Goal: Task Accomplishment & Management: Use online tool/utility

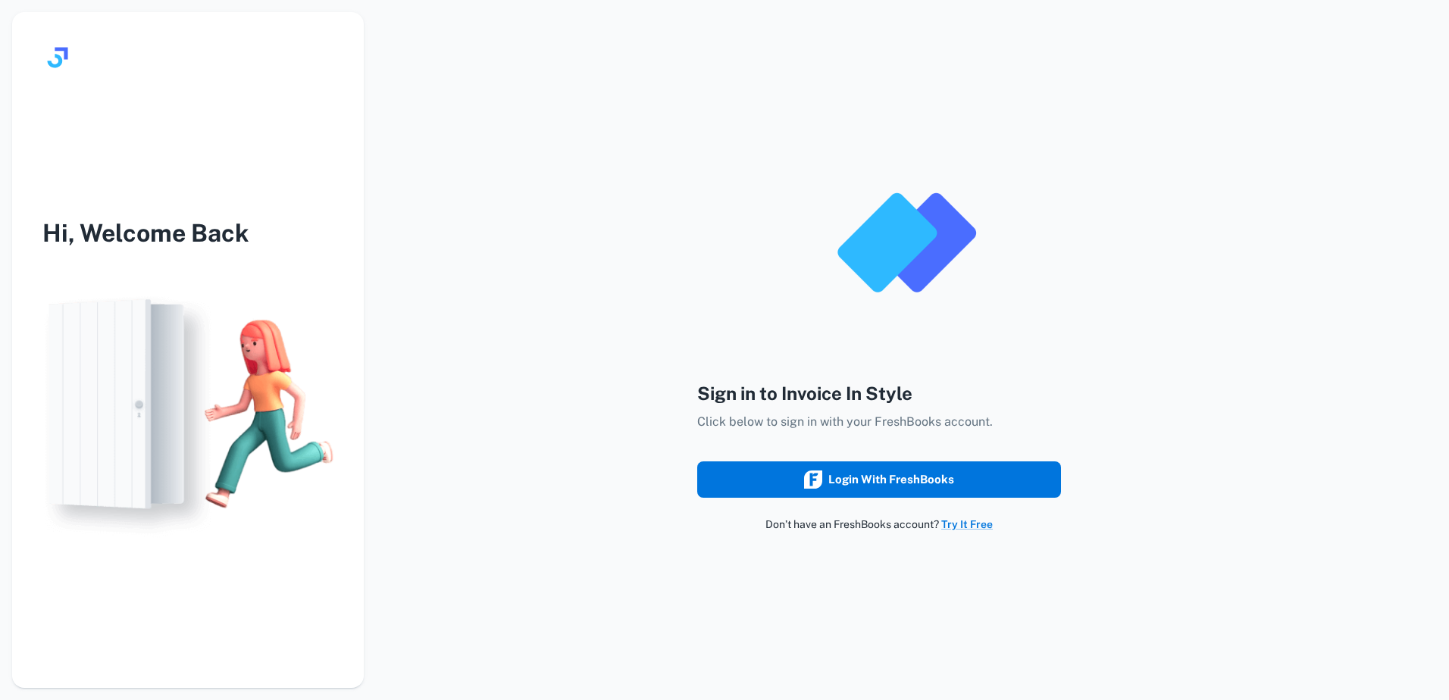
click at [906, 482] on div "Login with FreshBooks" at bounding box center [879, 480] width 150 height 20
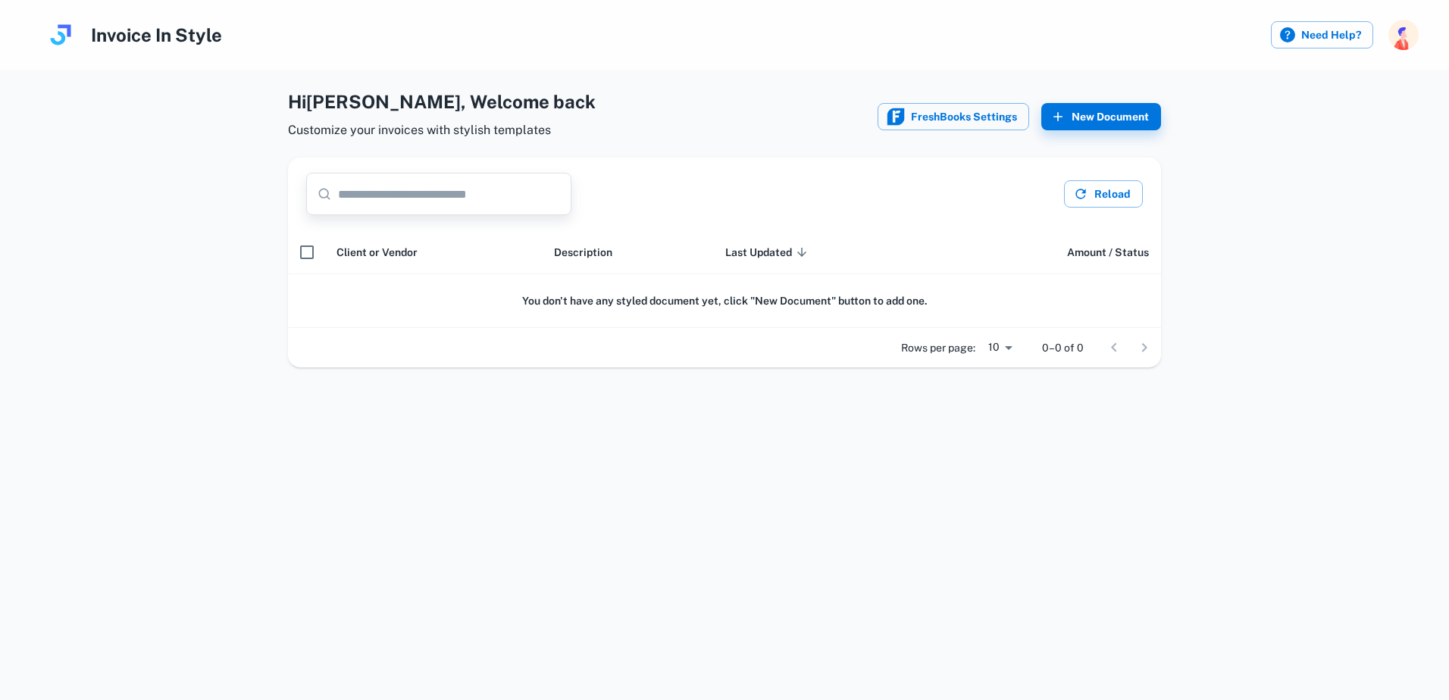
click at [358, 199] on input "text" at bounding box center [454, 194] width 233 height 42
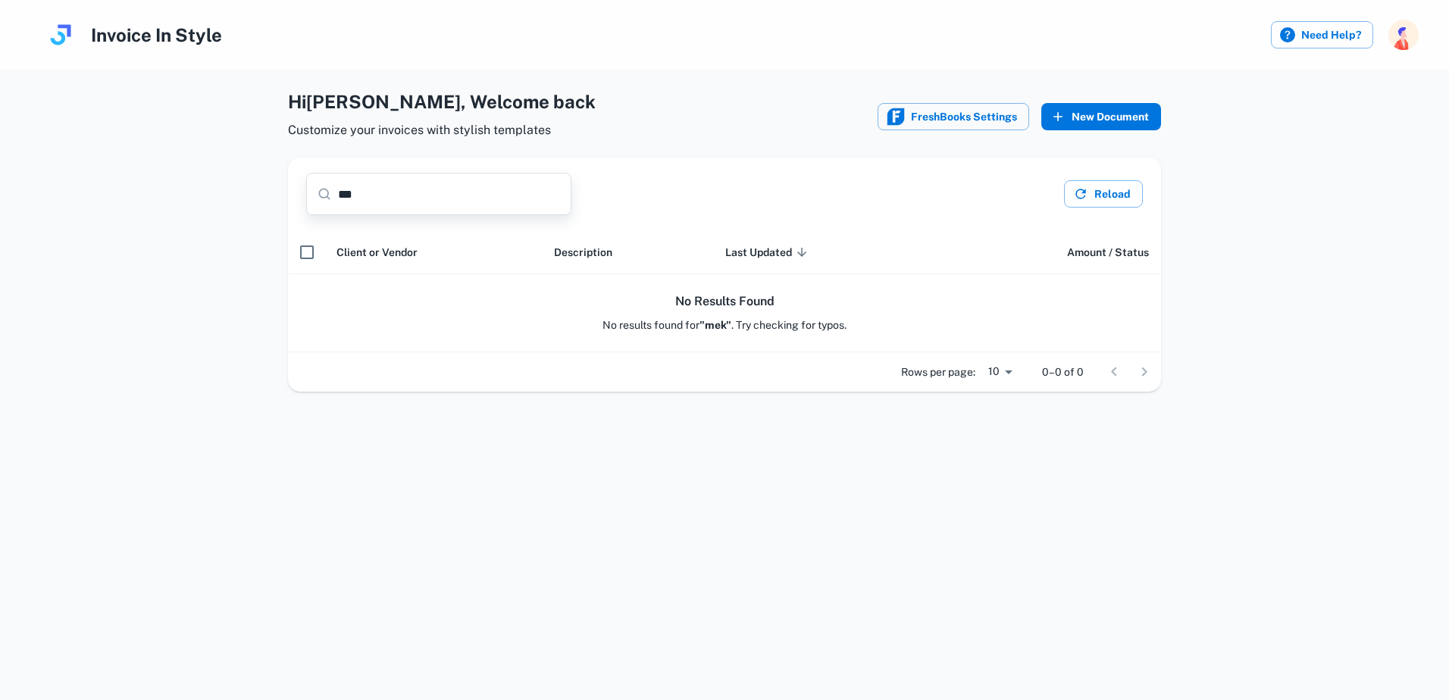
type input "***"
click at [1073, 116] on button "New Document" at bounding box center [1101, 116] width 120 height 27
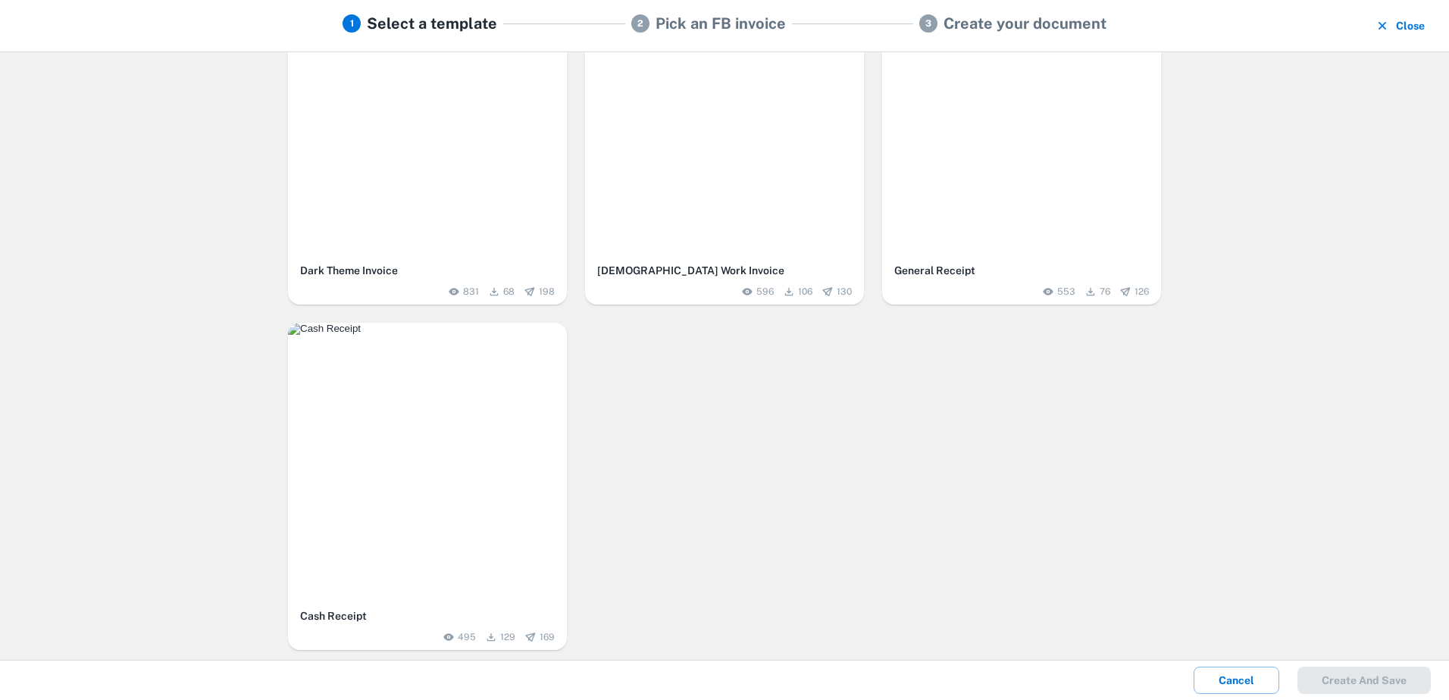
scroll to position [435, 0]
click at [418, 333] on img "button" at bounding box center [427, 327] width 279 height 12
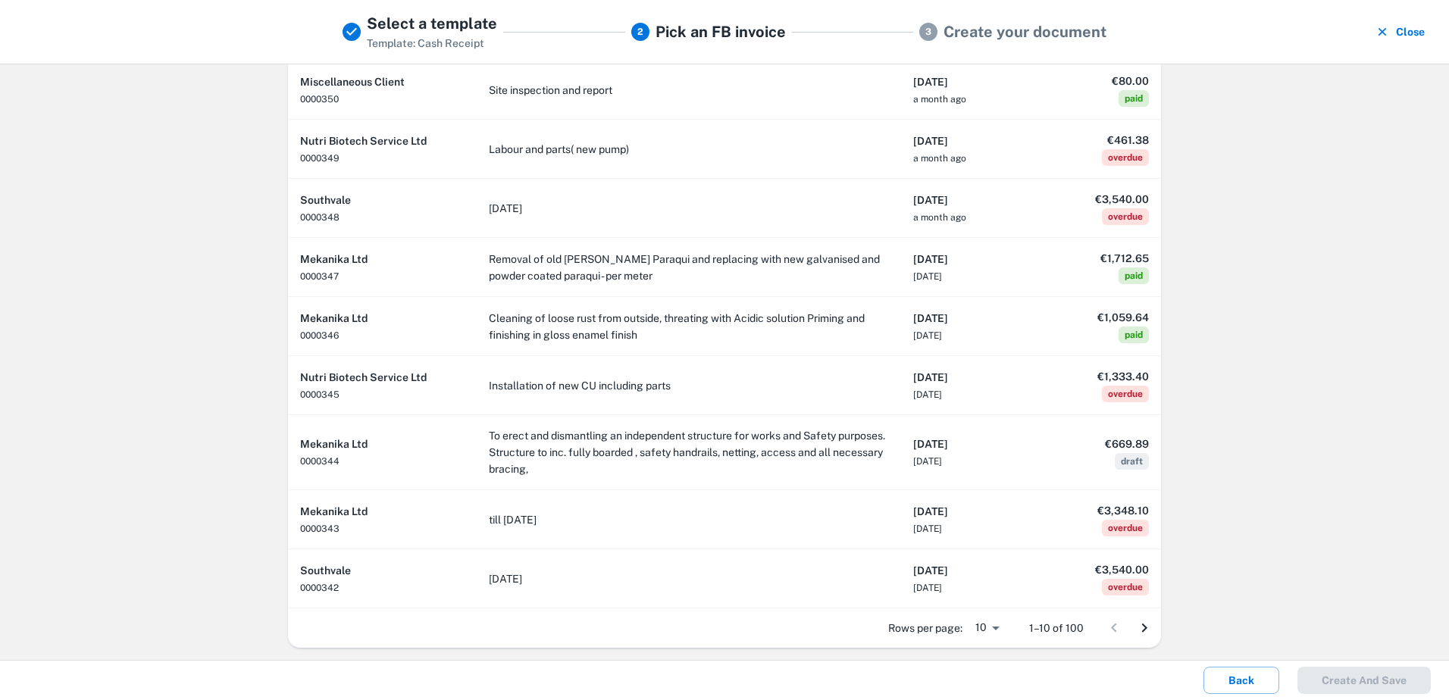
scroll to position [0, 0]
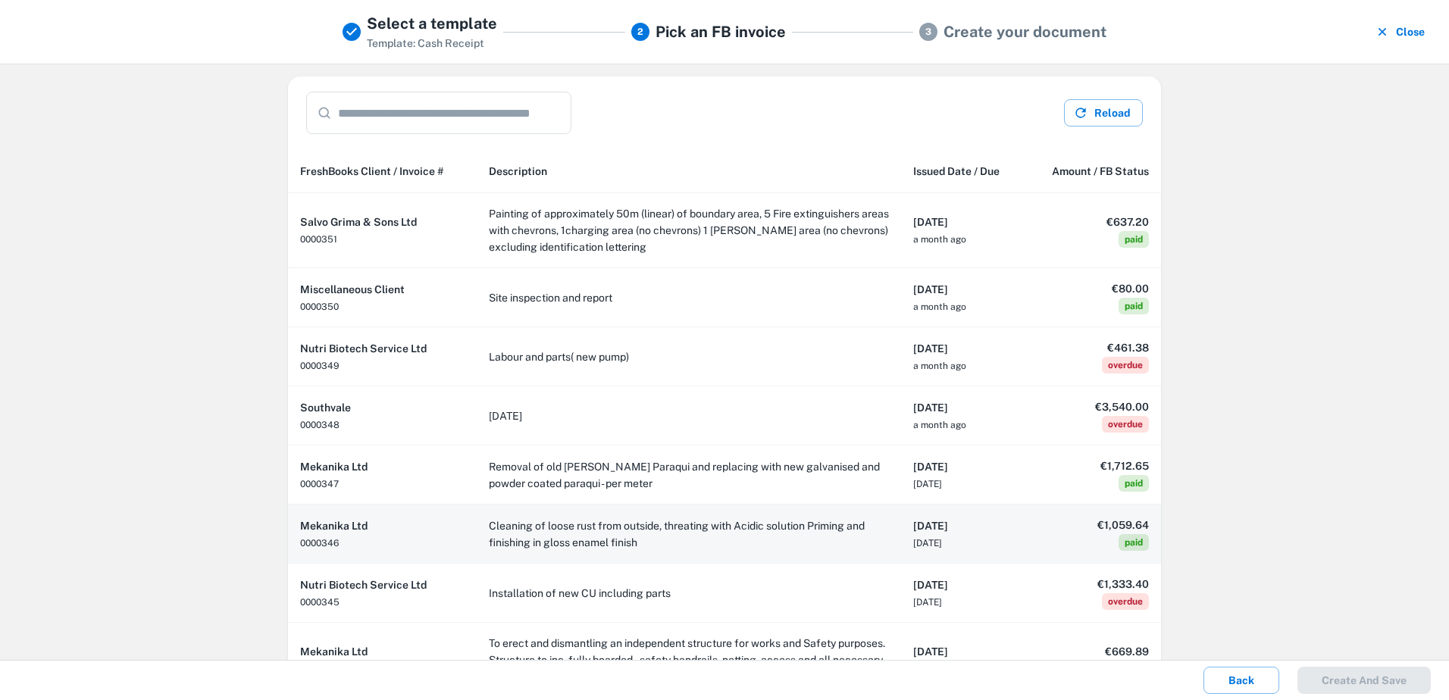
click at [381, 524] on h6 "Mekanika Ltd" at bounding box center [382, 526] width 164 height 17
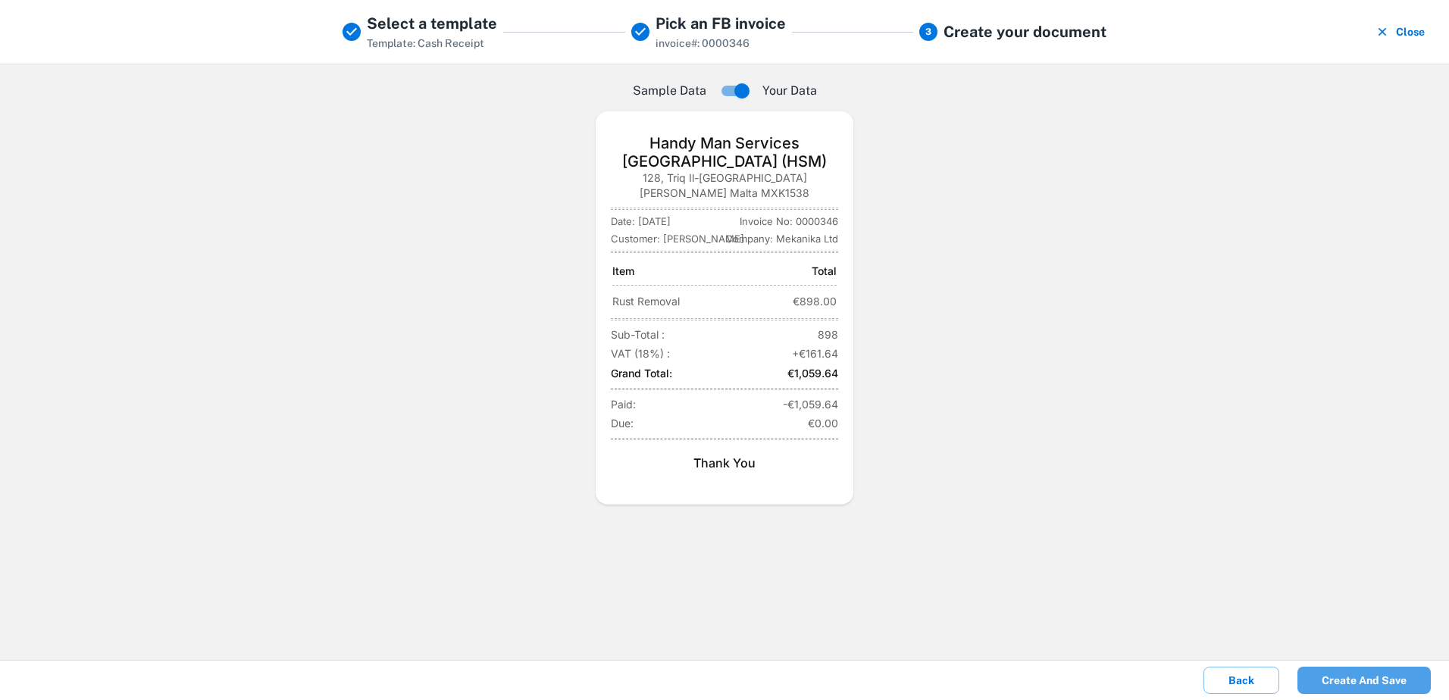
click at [1331, 683] on button "Create and save" at bounding box center [1363, 680] width 133 height 27
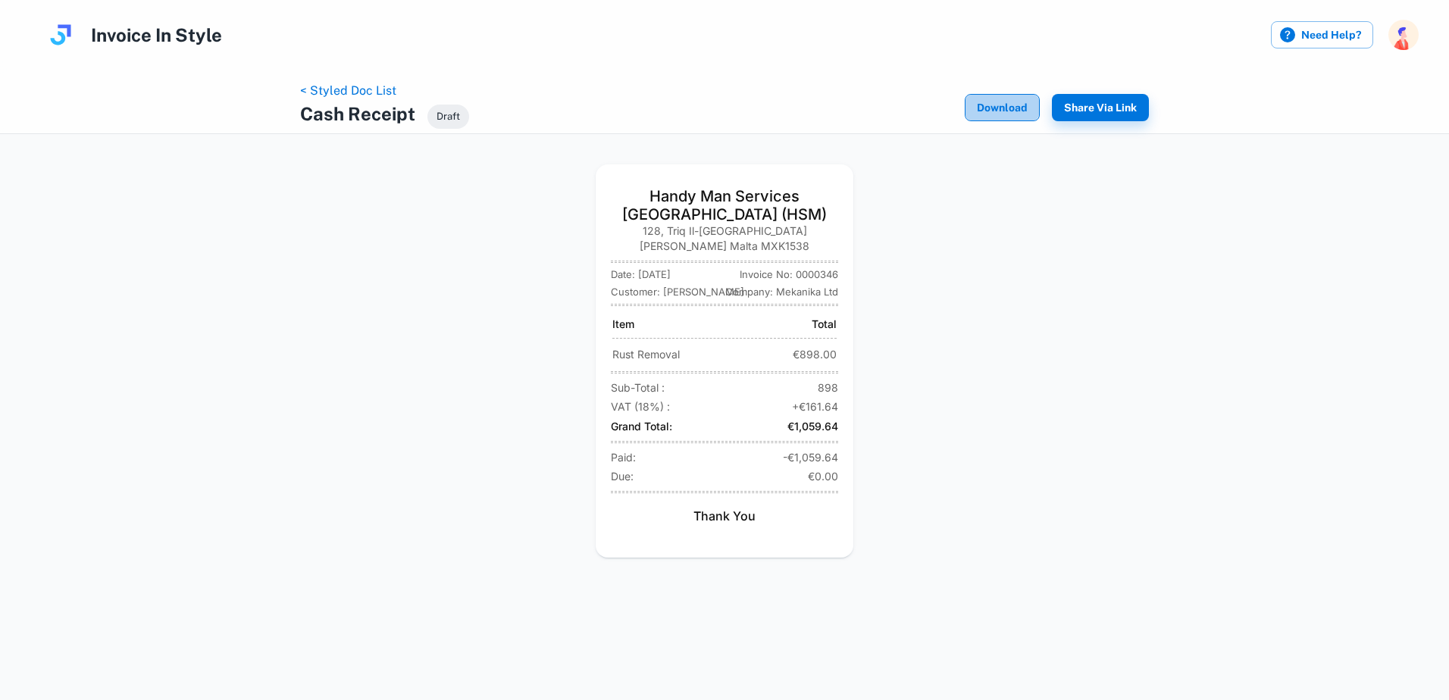
click at [1000, 114] on button "Download" at bounding box center [1002, 107] width 75 height 27
